Goal: Information Seeking & Learning: Check status

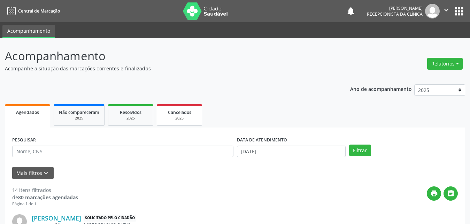
click at [178, 114] on span "Cancelados" at bounding box center [179, 113] width 23 height 6
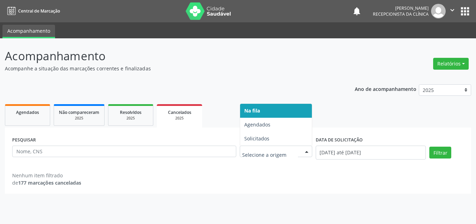
click at [308, 150] on div at bounding box center [307, 152] width 10 height 12
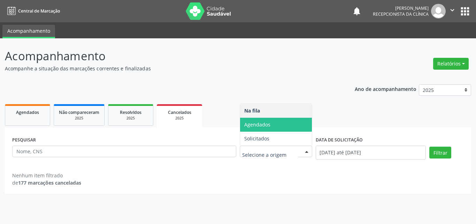
click at [257, 123] on span "Agendados" at bounding box center [257, 124] width 26 height 7
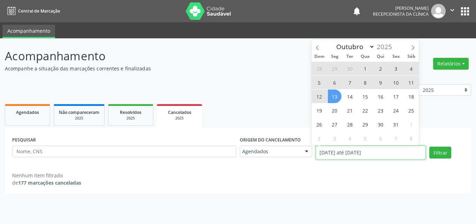
click at [340, 150] on input "[DATE] até [DATE]" at bounding box center [371, 153] width 111 height 14
click at [335, 100] on span "13" at bounding box center [335, 97] width 14 height 14
type input "[DATE]"
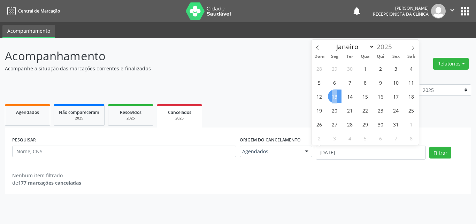
click at [335, 100] on span "13" at bounding box center [335, 97] width 14 height 14
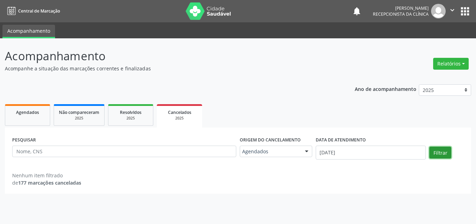
click at [438, 151] on button "Filtrar" at bounding box center [441, 153] width 22 height 12
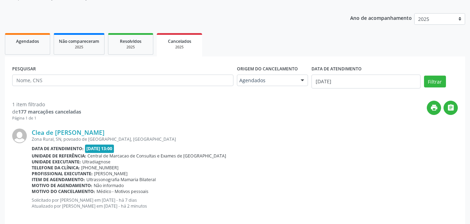
scroll to position [81, 0]
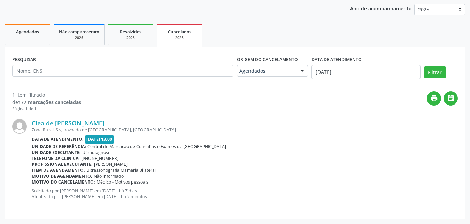
click at [212, 96] on div "print " at bounding box center [269, 101] width 377 height 21
click at [26, 35] on link "Agendados" at bounding box center [27, 35] width 45 height 22
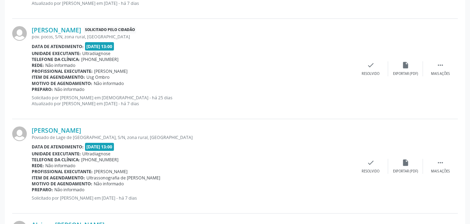
scroll to position [360, 0]
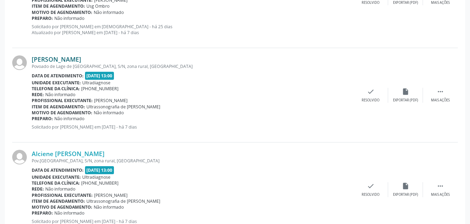
click at [59, 60] on link "[PERSON_NAME]" at bounding box center [57, 59] width 50 height 8
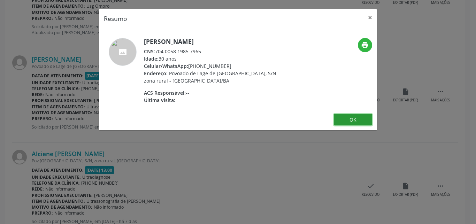
click at [345, 120] on button "OK" at bounding box center [353, 120] width 38 height 12
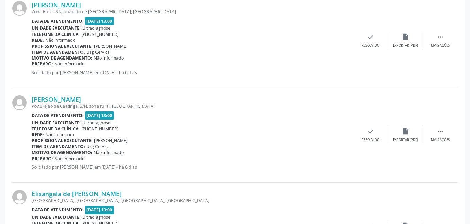
scroll to position [896, 0]
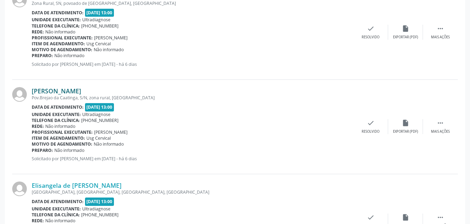
click at [52, 92] on link "[PERSON_NAME]" at bounding box center [57, 91] width 50 height 8
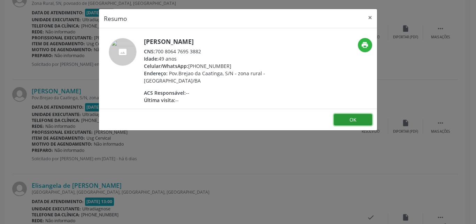
click at [343, 119] on button "OK" at bounding box center [353, 120] width 38 height 12
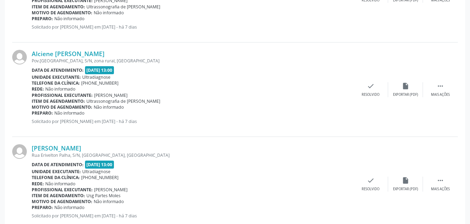
scroll to position [403, 0]
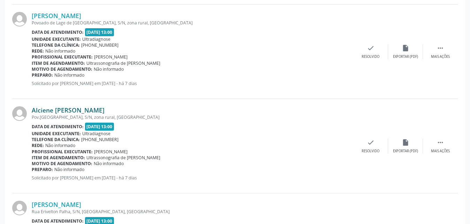
click at [47, 109] on link "Alciene [PERSON_NAME]" at bounding box center [68, 110] width 73 height 8
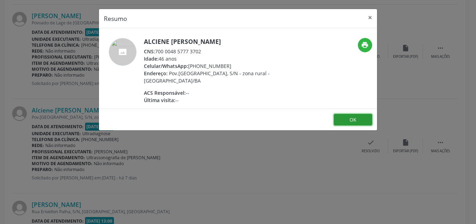
click at [349, 121] on button "OK" at bounding box center [353, 120] width 38 height 12
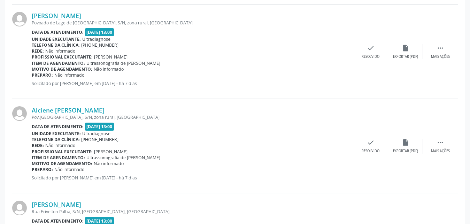
click at [261, 161] on div "Motivo de agendamento: Não informado" at bounding box center [193, 164] width 322 height 6
click at [69, 206] on link "[PERSON_NAME]" at bounding box center [57, 205] width 50 height 8
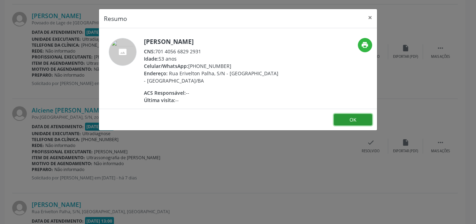
click at [356, 120] on button "OK" at bounding box center [353, 120] width 38 height 12
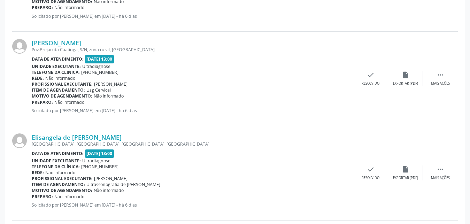
scroll to position [1015, 0]
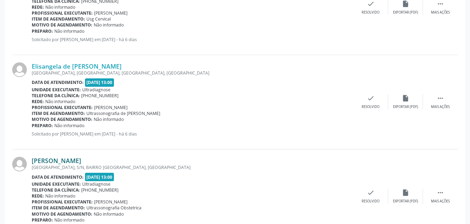
click at [47, 163] on link "[PERSON_NAME]" at bounding box center [57, 161] width 50 height 8
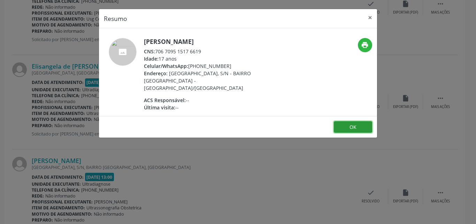
click at [351, 121] on button "OK" at bounding box center [353, 127] width 38 height 12
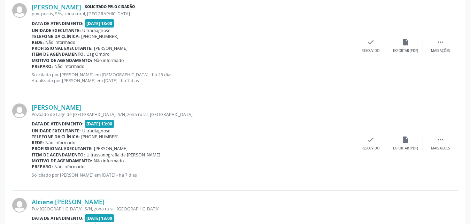
scroll to position [299, 0]
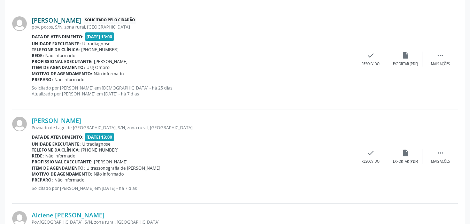
click at [61, 20] on link "[PERSON_NAME]" at bounding box center [57, 20] width 50 height 8
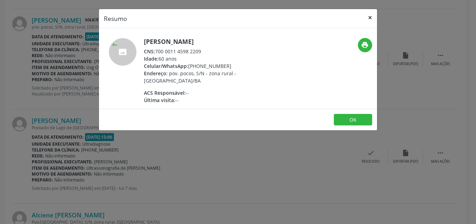
click at [369, 19] on button "×" at bounding box center [370, 17] width 14 height 17
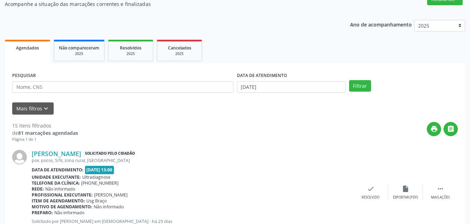
scroll to position [0, 0]
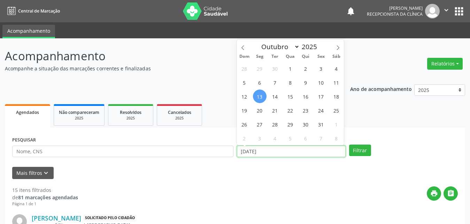
click at [240, 150] on input "[DATE]" at bounding box center [291, 152] width 109 height 12
click at [290, 97] on span "15" at bounding box center [291, 97] width 14 height 14
type input "[DATE]"
click at [290, 97] on span "15" at bounding box center [291, 97] width 14 height 14
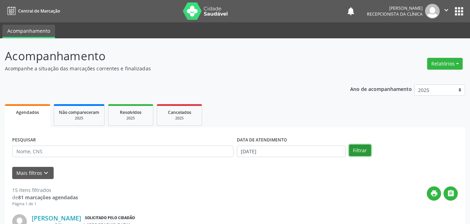
click at [356, 151] on button "Filtrar" at bounding box center [360, 151] width 22 height 12
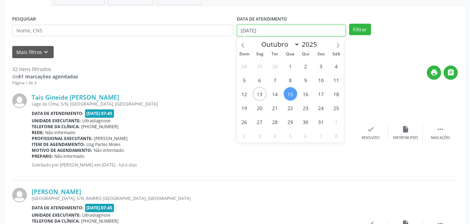
click at [255, 31] on input "[DATE]" at bounding box center [291, 31] width 109 height 12
click at [324, 93] on span "17" at bounding box center [322, 94] width 14 height 14
type input "[DATE]"
click at [323, 93] on span "17" at bounding box center [322, 94] width 14 height 14
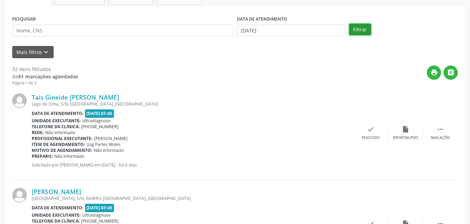
click at [364, 30] on button "Filtrar" at bounding box center [360, 30] width 22 height 12
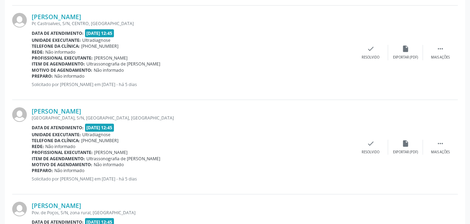
scroll to position [133, 0]
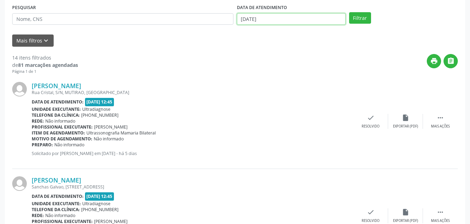
click at [254, 19] on input "[DATE]" at bounding box center [291, 19] width 109 height 12
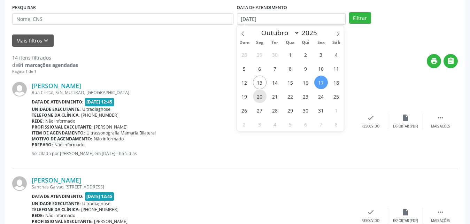
click at [259, 97] on span "20" at bounding box center [260, 97] width 14 height 14
type input "[DATE]"
click at [259, 97] on span "20" at bounding box center [260, 97] width 14 height 14
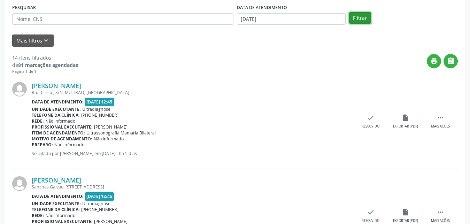
click at [359, 16] on button "Filtrar" at bounding box center [360, 18] width 22 height 12
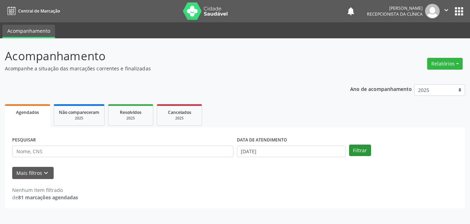
scroll to position [0, 0]
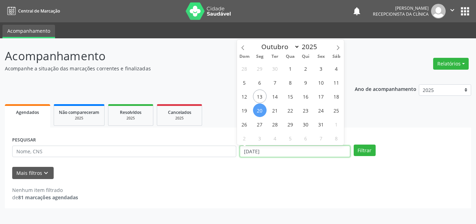
click at [248, 150] on input "[DATE]" at bounding box center [295, 152] width 111 height 12
click at [320, 97] on span "17" at bounding box center [322, 97] width 14 height 14
type input "[DATE]"
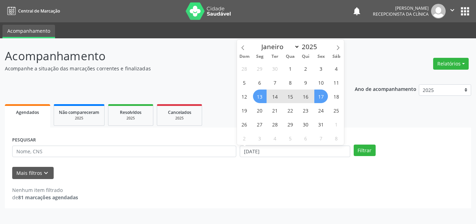
click at [261, 96] on span "13" at bounding box center [260, 97] width 14 height 14
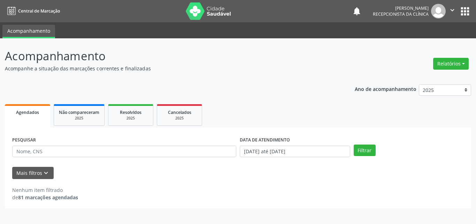
click at [259, 96] on div "Ano de acompanhamento 2025 2024 2023 Agendados Não compareceram 2025 Resolvidos…" at bounding box center [238, 144] width 467 height 129
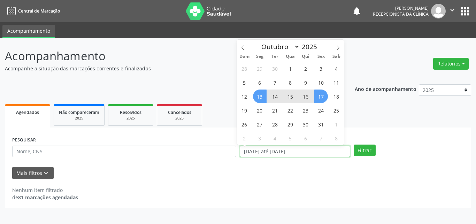
click at [266, 150] on input "[DATE] até [DATE]" at bounding box center [295, 152] width 111 height 12
click at [261, 98] on span "13" at bounding box center [260, 97] width 14 height 14
type input "[DATE]"
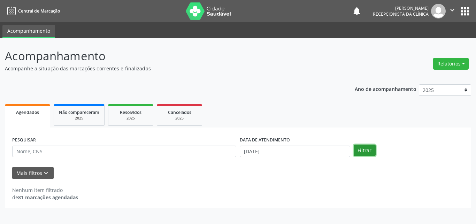
click at [364, 151] on button "Filtrar" at bounding box center [365, 151] width 22 height 12
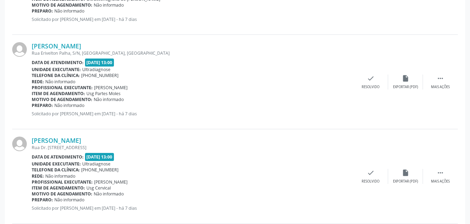
scroll to position [610, 0]
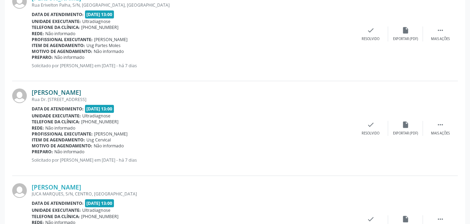
click at [58, 93] on link "[PERSON_NAME]" at bounding box center [57, 93] width 50 height 8
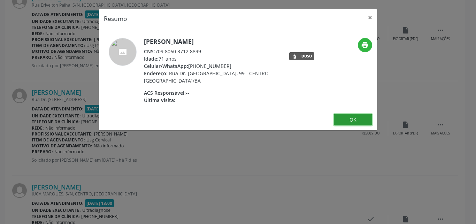
click at [353, 121] on button "OK" at bounding box center [353, 120] width 38 height 12
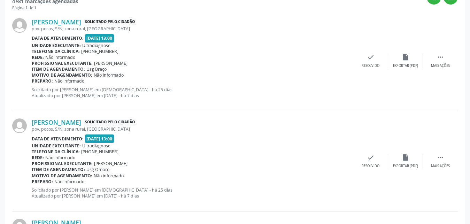
scroll to position [73, 0]
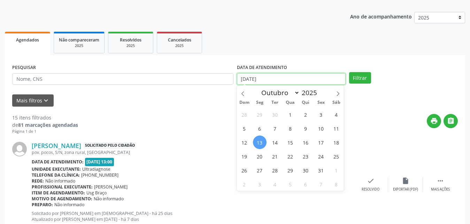
click at [310, 79] on input "[DATE]" at bounding box center [291, 79] width 109 height 12
click at [179, 177] on div "Telefone da clínica: [PHONE_NUMBER]" at bounding box center [193, 175] width 322 height 6
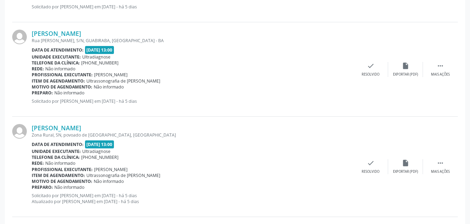
scroll to position [1431, 0]
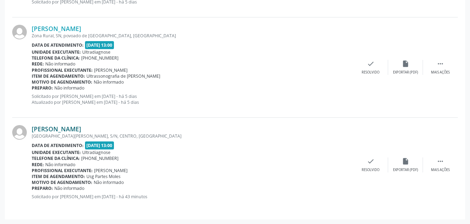
click at [54, 128] on link "[PERSON_NAME]" at bounding box center [57, 129] width 50 height 8
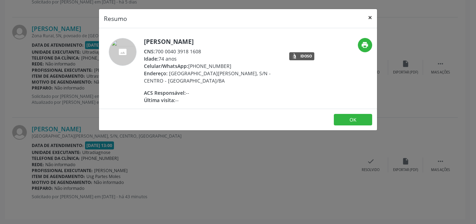
click at [371, 17] on button "×" at bounding box center [370, 17] width 14 height 17
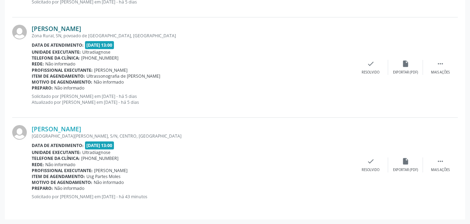
click at [65, 31] on link "[PERSON_NAME]" at bounding box center [57, 29] width 50 height 8
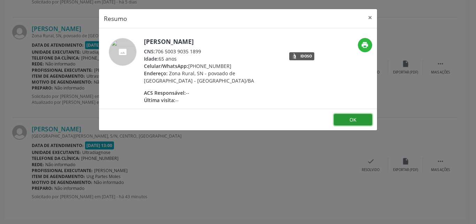
click at [344, 118] on button "OK" at bounding box center [353, 120] width 38 height 12
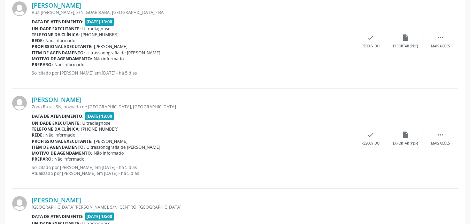
scroll to position [1288, 0]
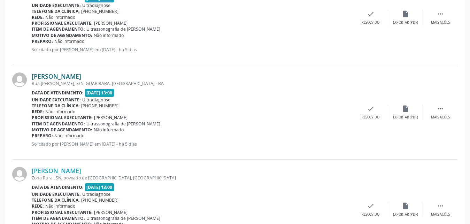
click at [47, 75] on link "[PERSON_NAME]" at bounding box center [57, 77] width 50 height 8
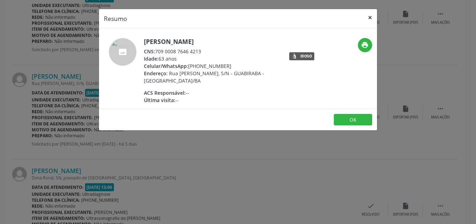
click at [372, 17] on button "×" at bounding box center [370, 17] width 14 height 17
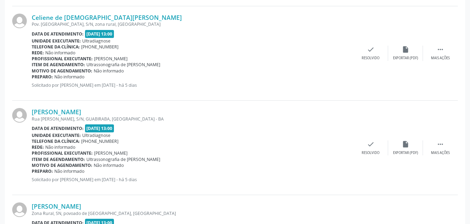
scroll to position [1217, 0]
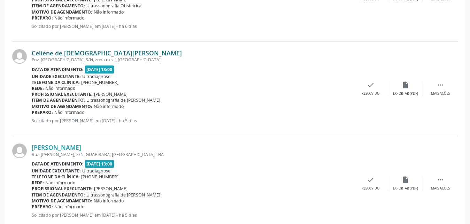
click at [56, 52] on link "Celiene de [DEMOGRAPHIC_DATA][PERSON_NAME]" at bounding box center [107, 53] width 150 height 8
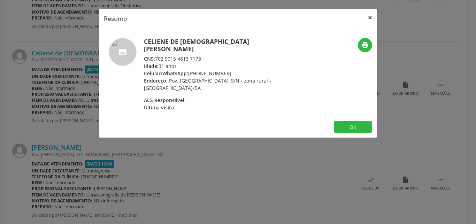
click at [372, 17] on button "×" at bounding box center [370, 17] width 14 height 17
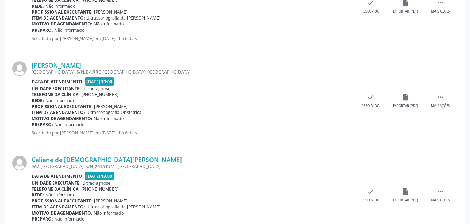
scroll to position [1039, 0]
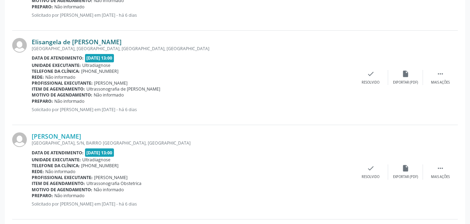
click at [60, 39] on link "Elisangela de [PERSON_NAME]" at bounding box center [77, 42] width 90 height 8
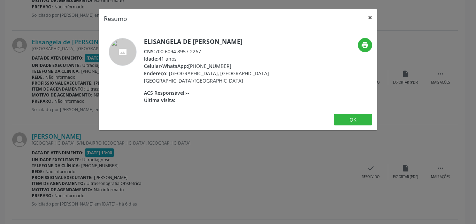
click at [370, 18] on button "×" at bounding box center [370, 17] width 14 height 17
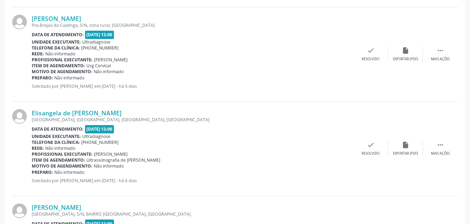
scroll to position [933, 0]
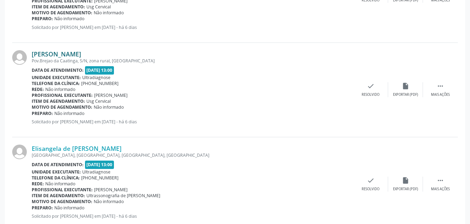
click at [69, 55] on link "[PERSON_NAME]" at bounding box center [57, 54] width 50 height 8
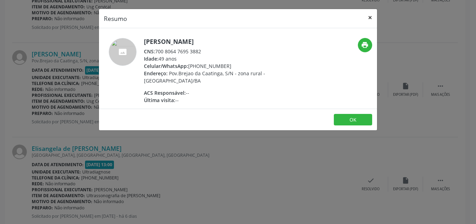
click at [371, 18] on button "×" at bounding box center [370, 17] width 14 height 17
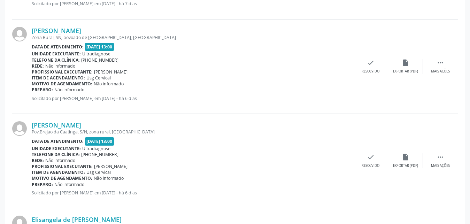
scroll to position [826, 0]
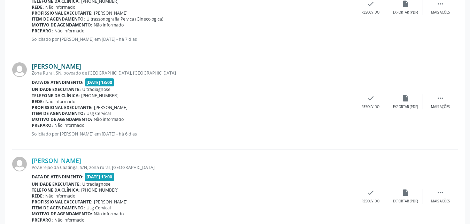
click at [61, 69] on link "[PERSON_NAME]" at bounding box center [57, 66] width 50 height 8
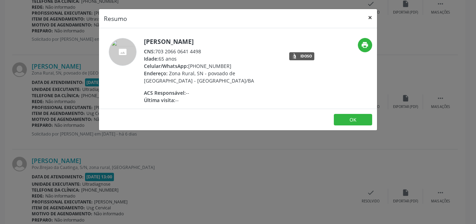
click at [369, 17] on button "×" at bounding box center [370, 17] width 14 height 17
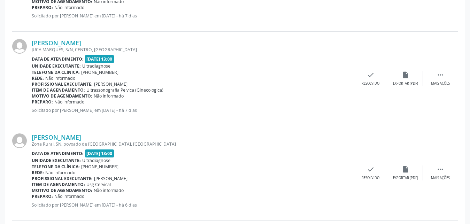
scroll to position [719, 0]
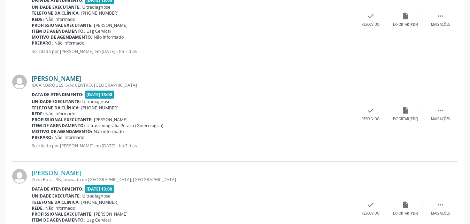
click at [40, 77] on link "[PERSON_NAME]" at bounding box center [57, 79] width 50 height 8
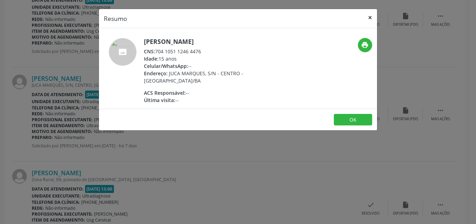
click at [371, 16] on button "×" at bounding box center [370, 17] width 14 height 17
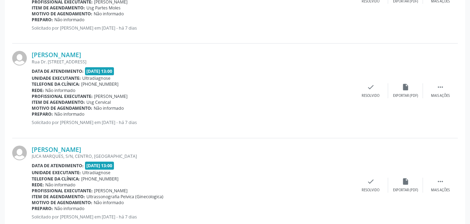
scroll to position [684, 0]
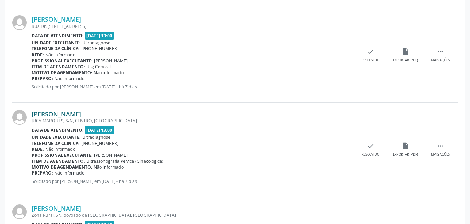
click at [65, 113] on link "[PERSON_NAME]" at bounding box center [57, 114] width 50 height 8
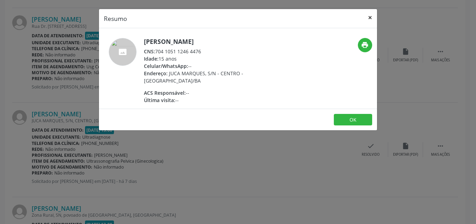
click at [365, 15] on button "×" at bounding box center [370, 17] width 14 height 17
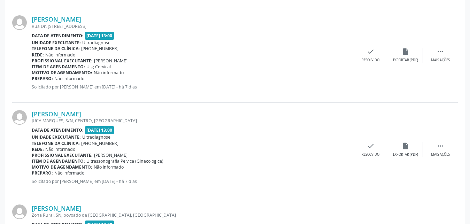
click at [32, 110] on link "[PERSON_NAME]" at bounding box center [57, 114] width 50 height 8
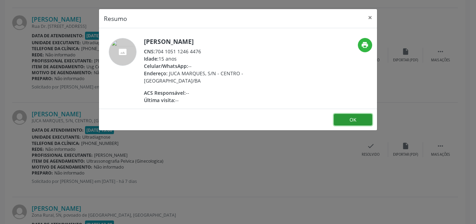
click at [362, 122] on button "OK" at bounding box center [353, 120] width 38 height 12
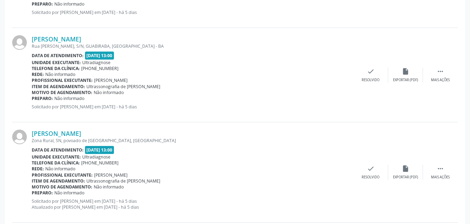
scroll to position [1320, 0]
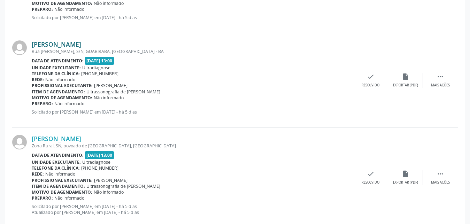
click at [57, 46] on link "[PERSON_NAME]" at bounding box center [57, 44] width 50 height 8
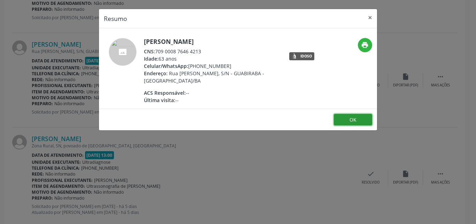
click at [355, 123] on button "OK" at bounding box center [353, 120] width 38 height 12
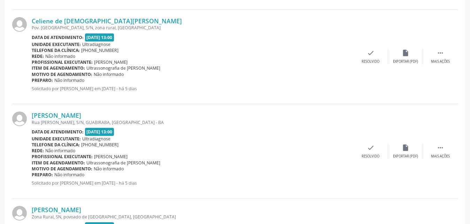
scroll to position [1214, 0]
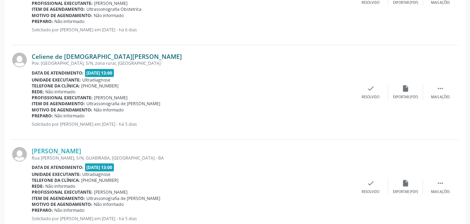
click at [37, 56] on link "Celiene de [DEMOGRAPHIC_DATA][PERSON_NAME]" at bounding box center [107, 57] width 150 height 8
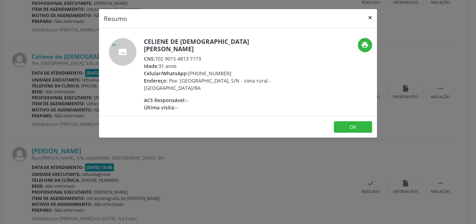
click at [371, 17] on button "×" at bounding box center [370, 17] width 14 height 17
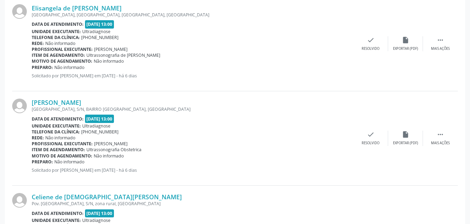
scroll to position [1076, 0]
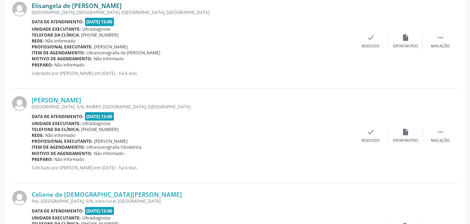
click at [56, 8] on link "Elisangela de [PERSON_NAME]" at bounding box center [77, 6] width 90 height 8
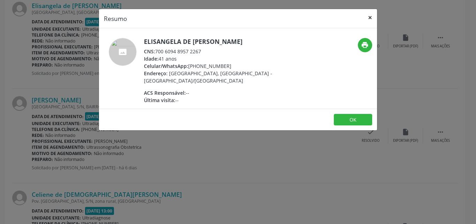
click at [374, 15] on button "×" at bounding box center [370, 17] width 14 height 17
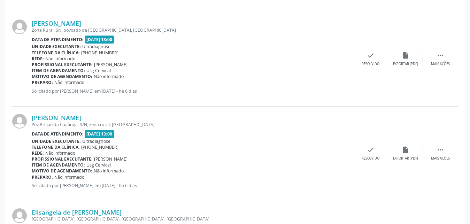
scroll to position [879, 0]
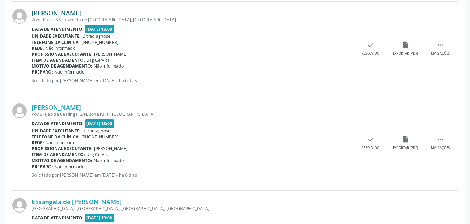
click at [81, 15] on link "[PERSON_NAME]" at bounding box center [57, 13] width 50 height 8
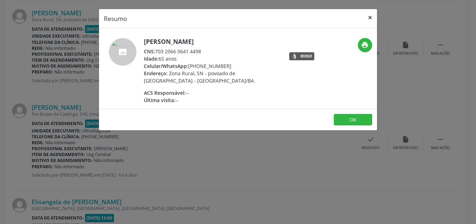
click at [371, 17] on button "×" at bounding box center [370, 17] width 14 height 17
